Goal: Browse casually

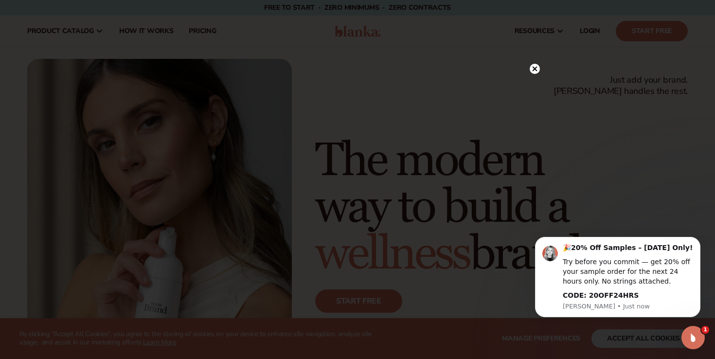
click at [536, 67] on icon at bounding box center [535, 68] width 5 height 5
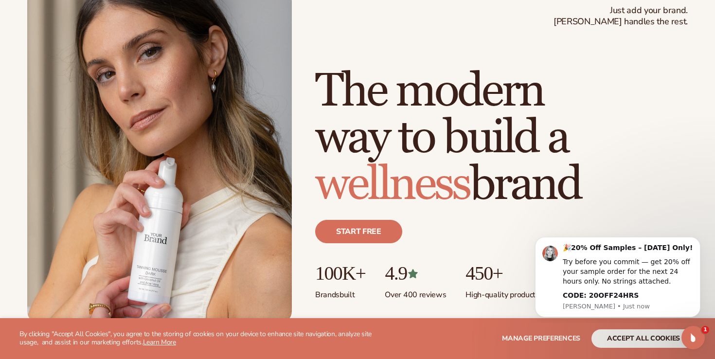
scroll to position [112, 0]
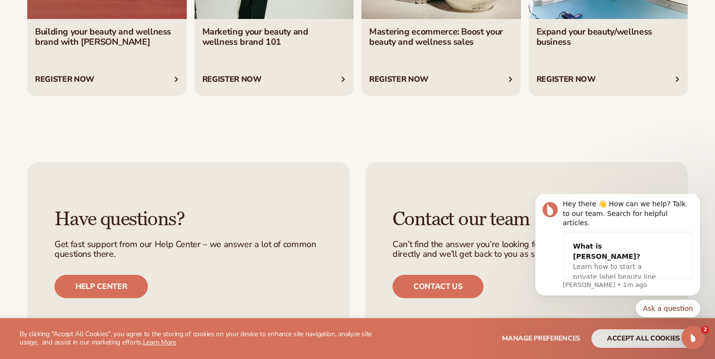
scroll to position [3958, 0]
